Goal: Check status

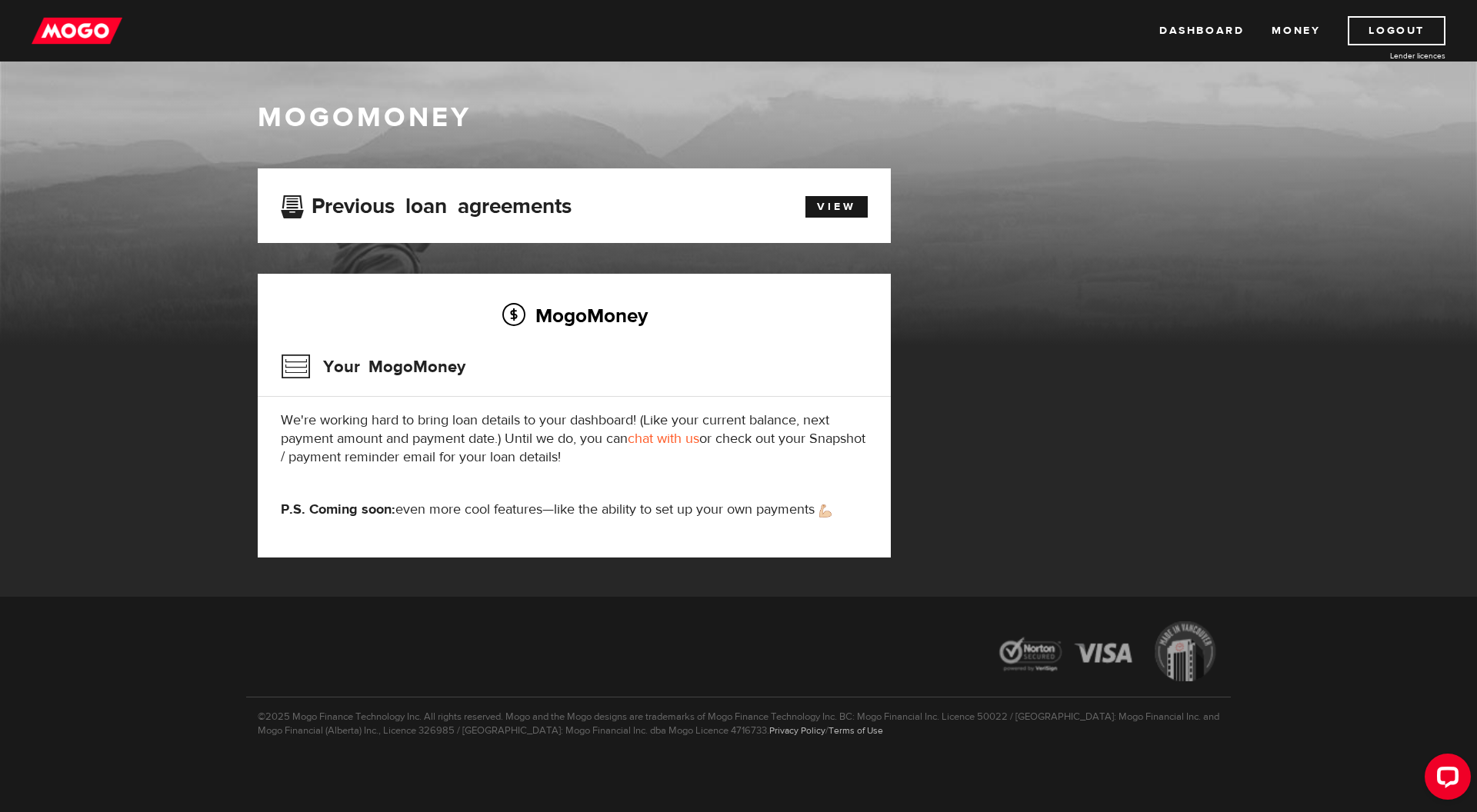
click at [298, 366] on h3 "Your MogoMoney" at bounding box center [373, 367] width 185 height 40
click at [825, 210] on link "View" at bounding box center [836, 207] width 63 height 21
click at [822, 211] on link "View" at bounding box center [836, 207] width 63 height 21
